Goal: Complete application form: Complete application form

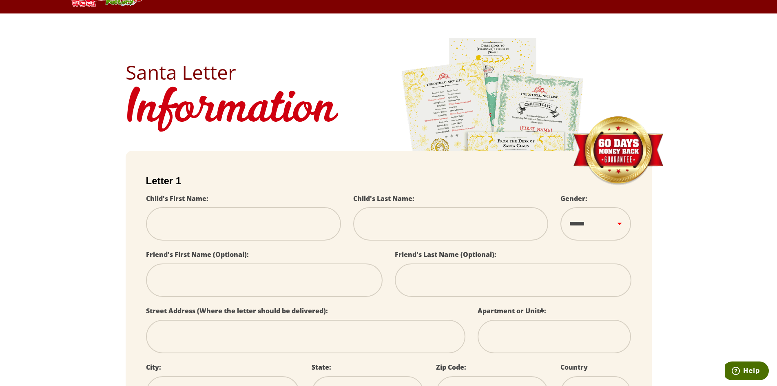
scroll to position [82, 0]
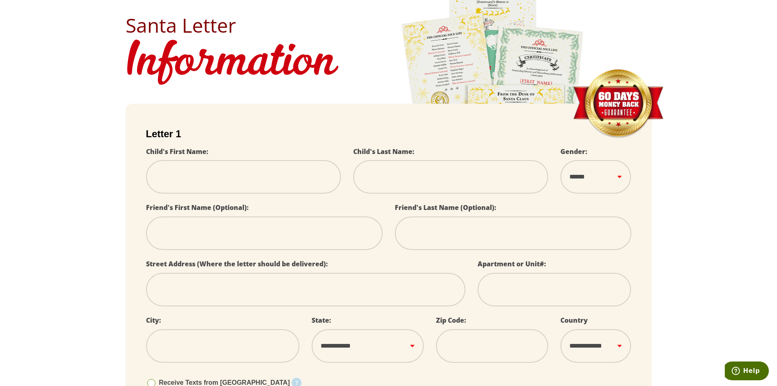
click at [184, 180] on input "text" at bounding box center [243, 176] width 195 height 33
select select
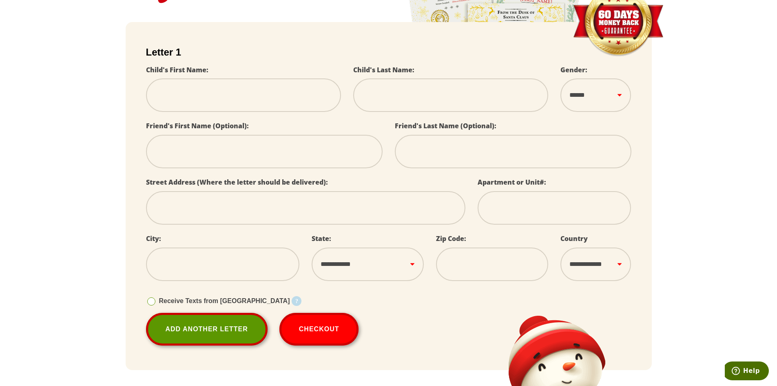
click at [619, 266] on select "**********" at bounding box center [596, 263] width 71 height 33
select select
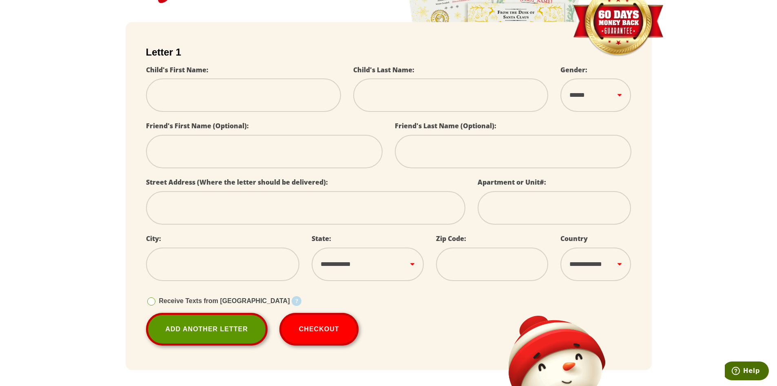
select select
